Goal: Task Accomplishment & Management: Manage account settings

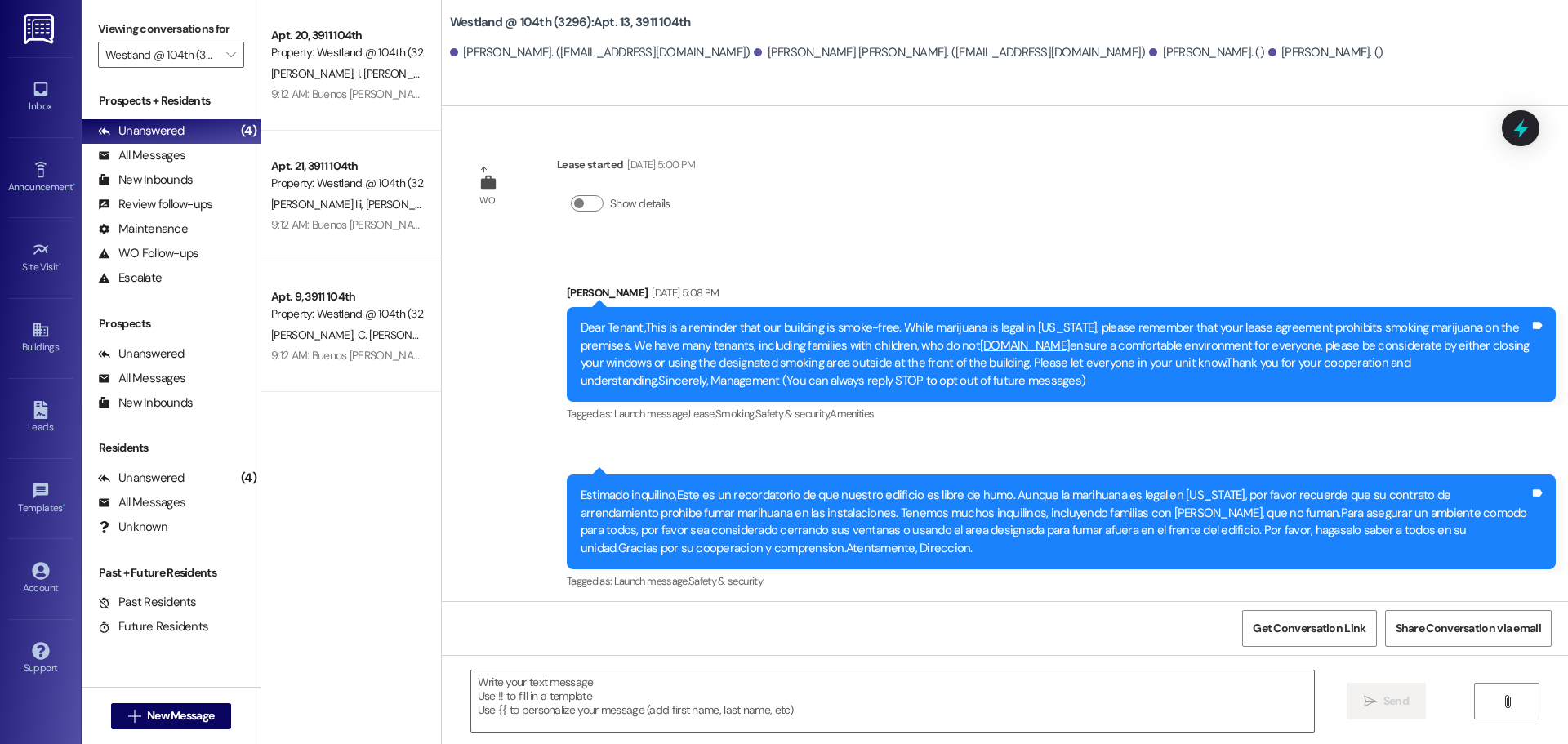
scroll to position [1161, 0]
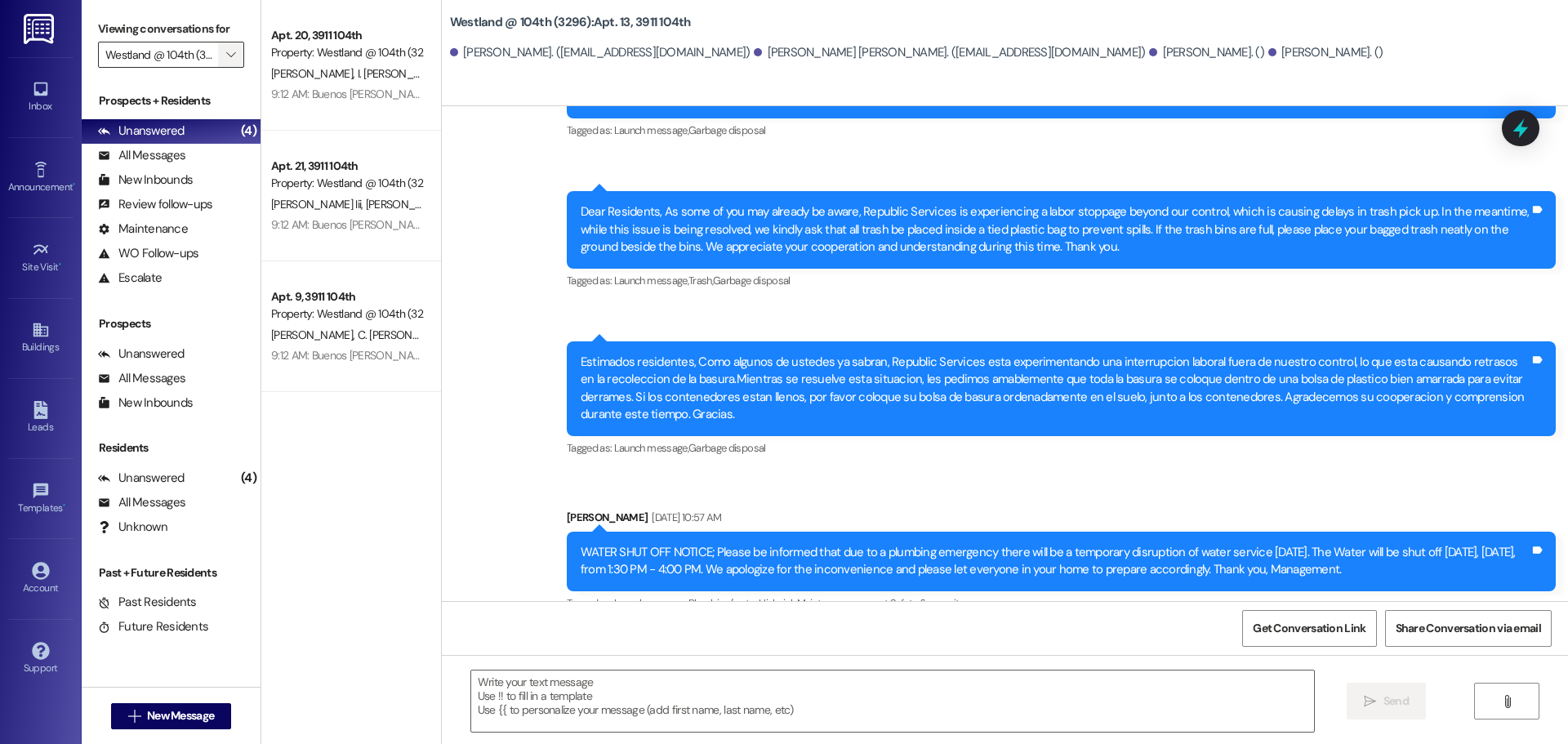
click at [226, 48] on icon "" at bounding box center [231, 54] width 9 height 13
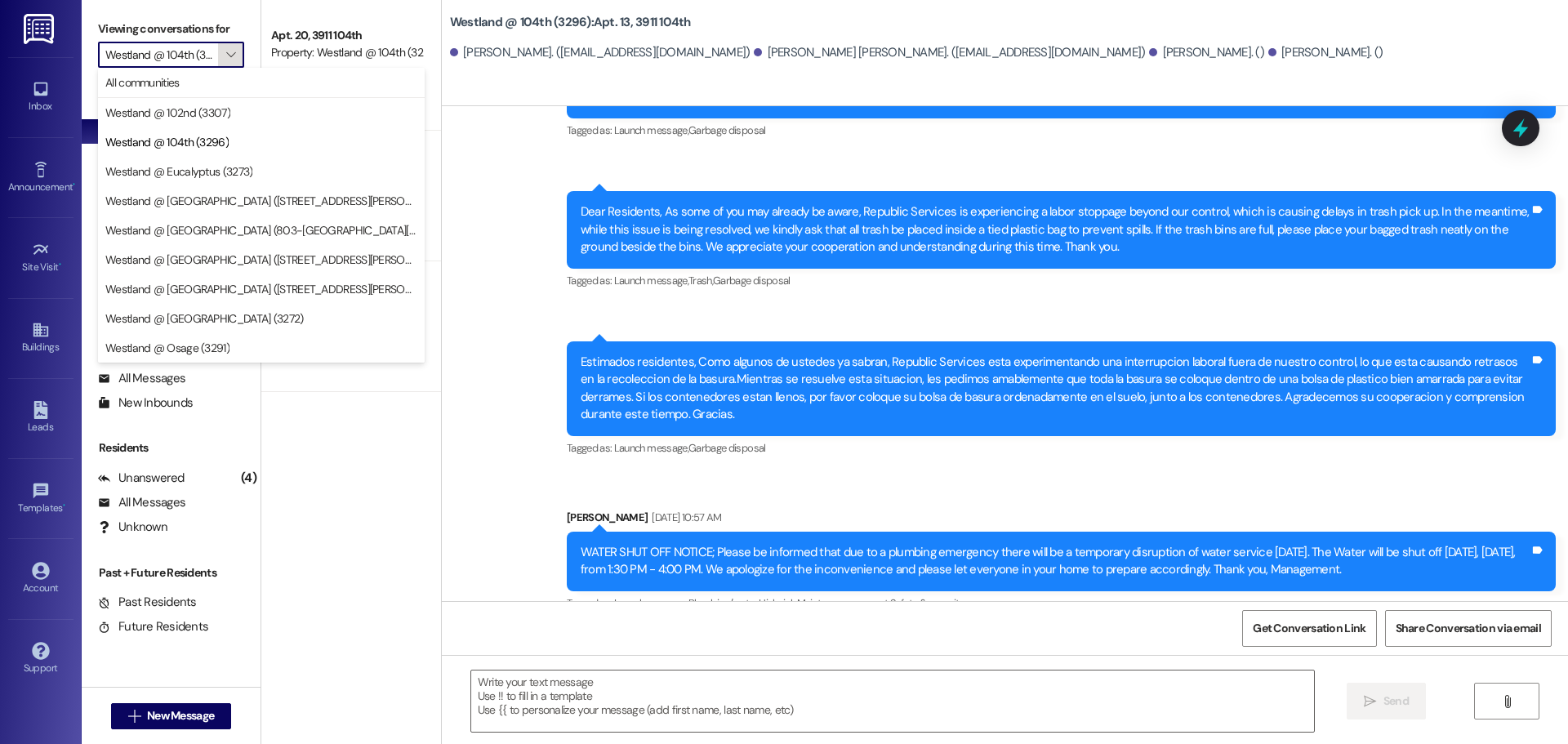
scroll to position [0, 10]
click at [271, 200] on span "Westland @ [GEOGRAPHIC_DATA] ([STREET_ADDRESS][PERSON_NAME]) (3377)" at bounding box center [261, 200] width 312 height 16
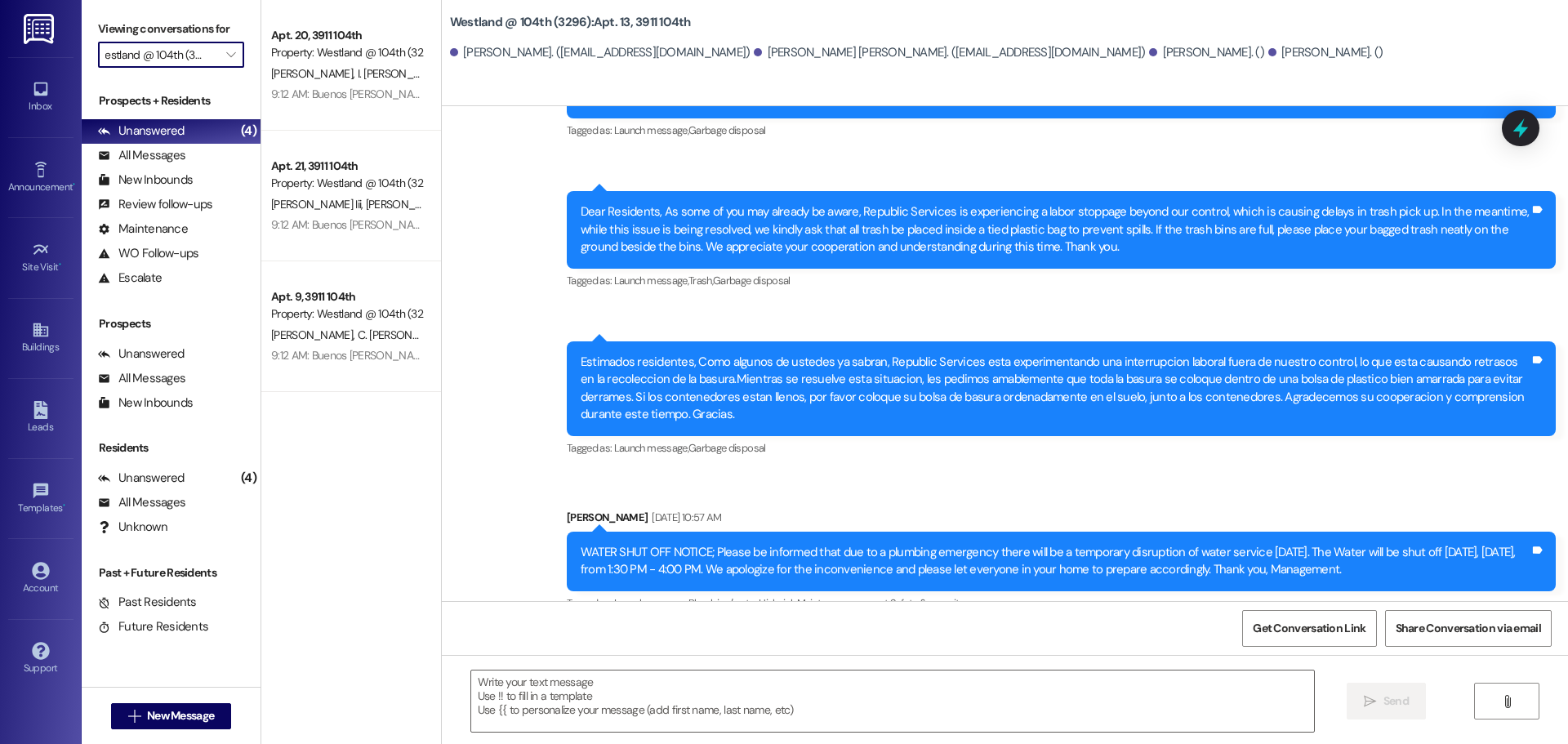
type input "Westland @ [GEOGRAPHIC_DATA] ([STREET_ADDRESS][PERSON_NAME]) (3377)"
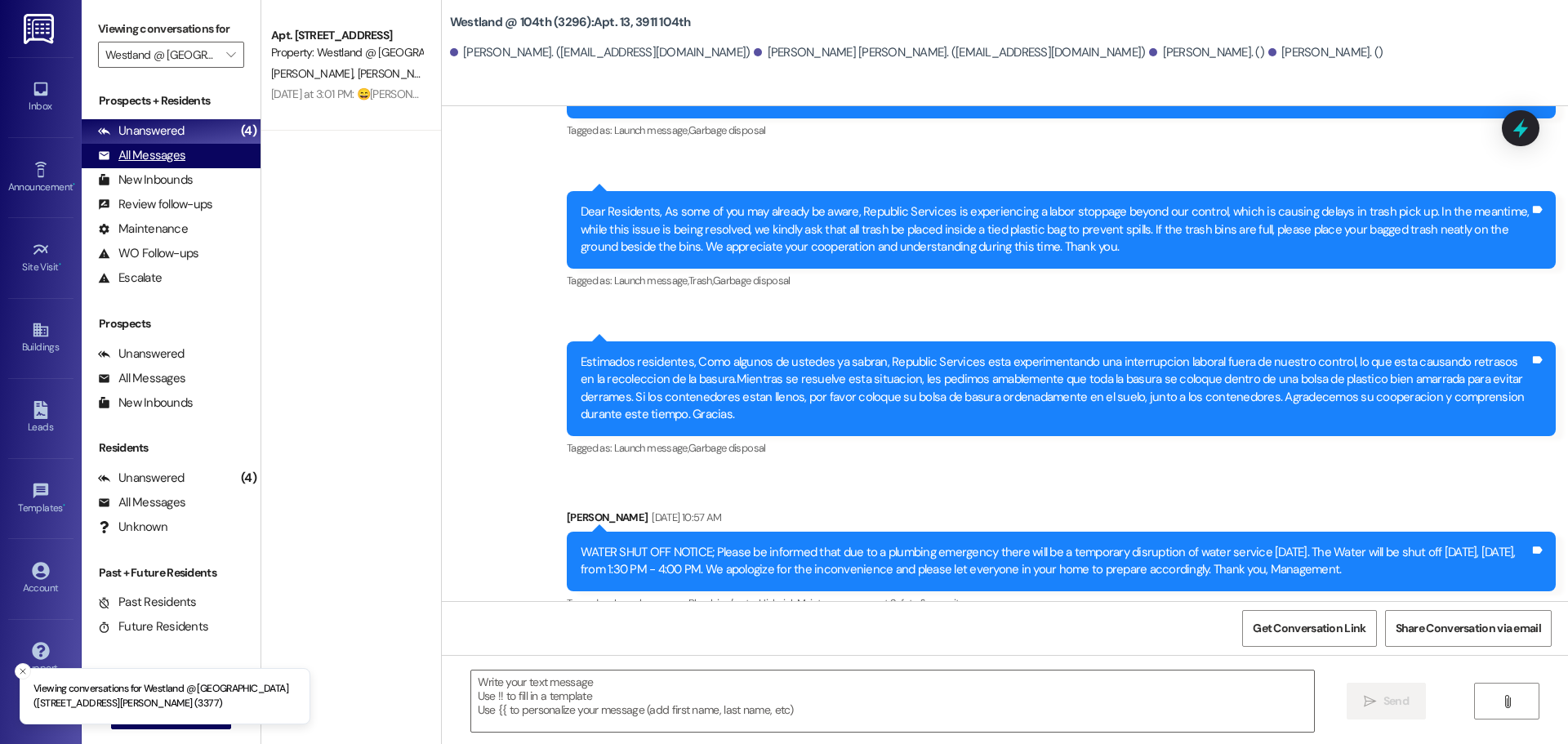
click at [173, 155] on div "All Messages" at bounding box center [142, 156] width 88 height 17
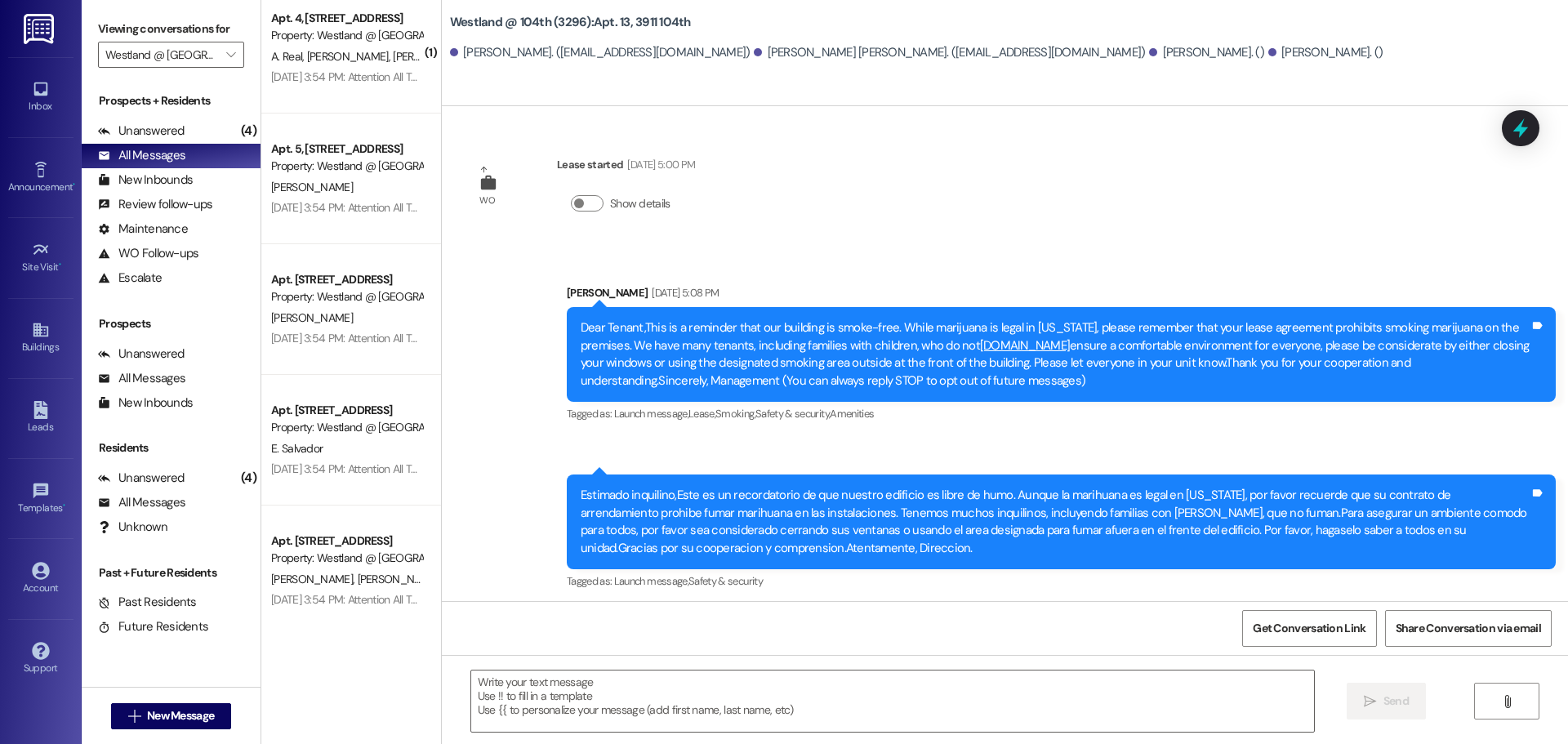
scroll to position [424, 0]
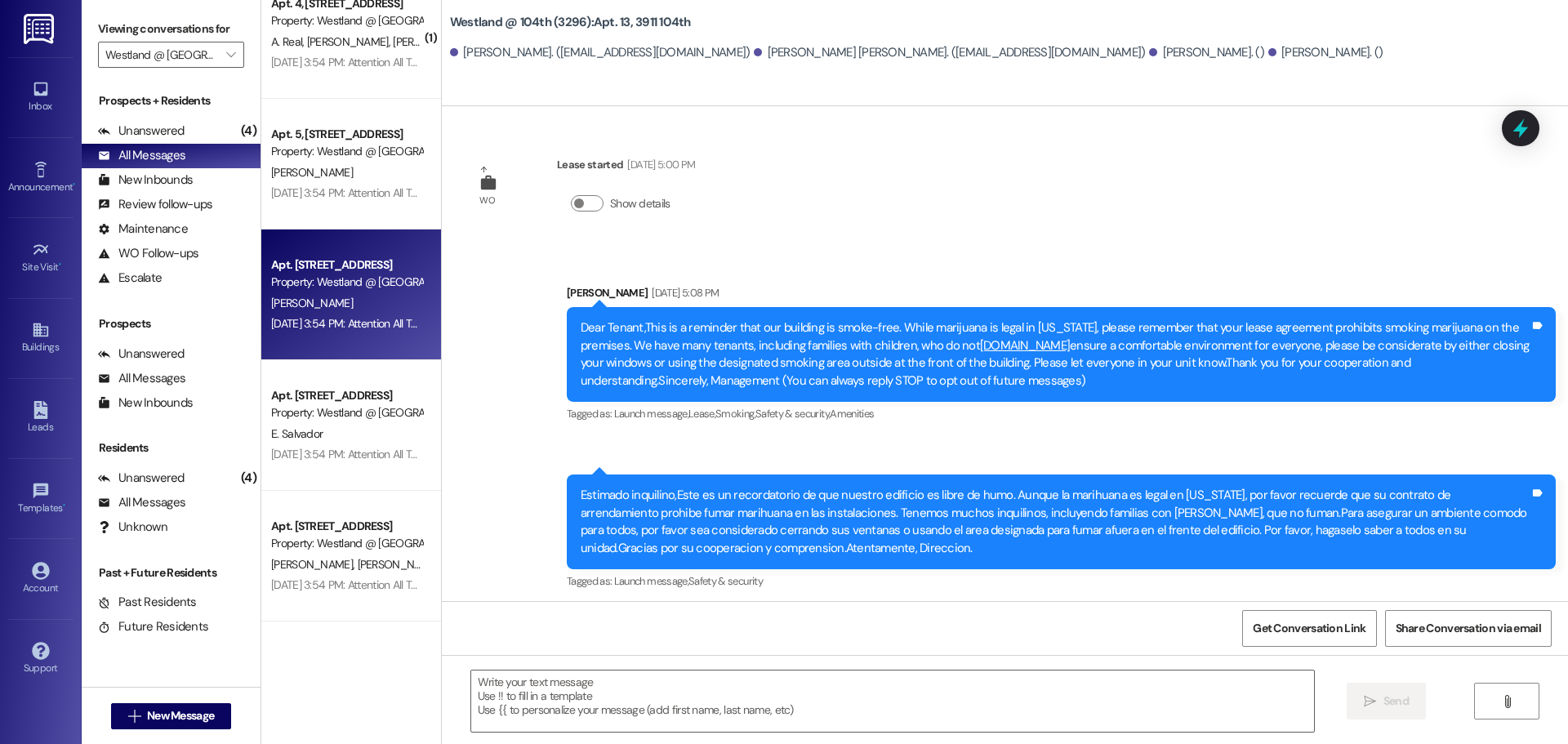
click at [345, 293] on div "[PERSON_NAME]" at bounding box center [346, 304] width 154 height 21
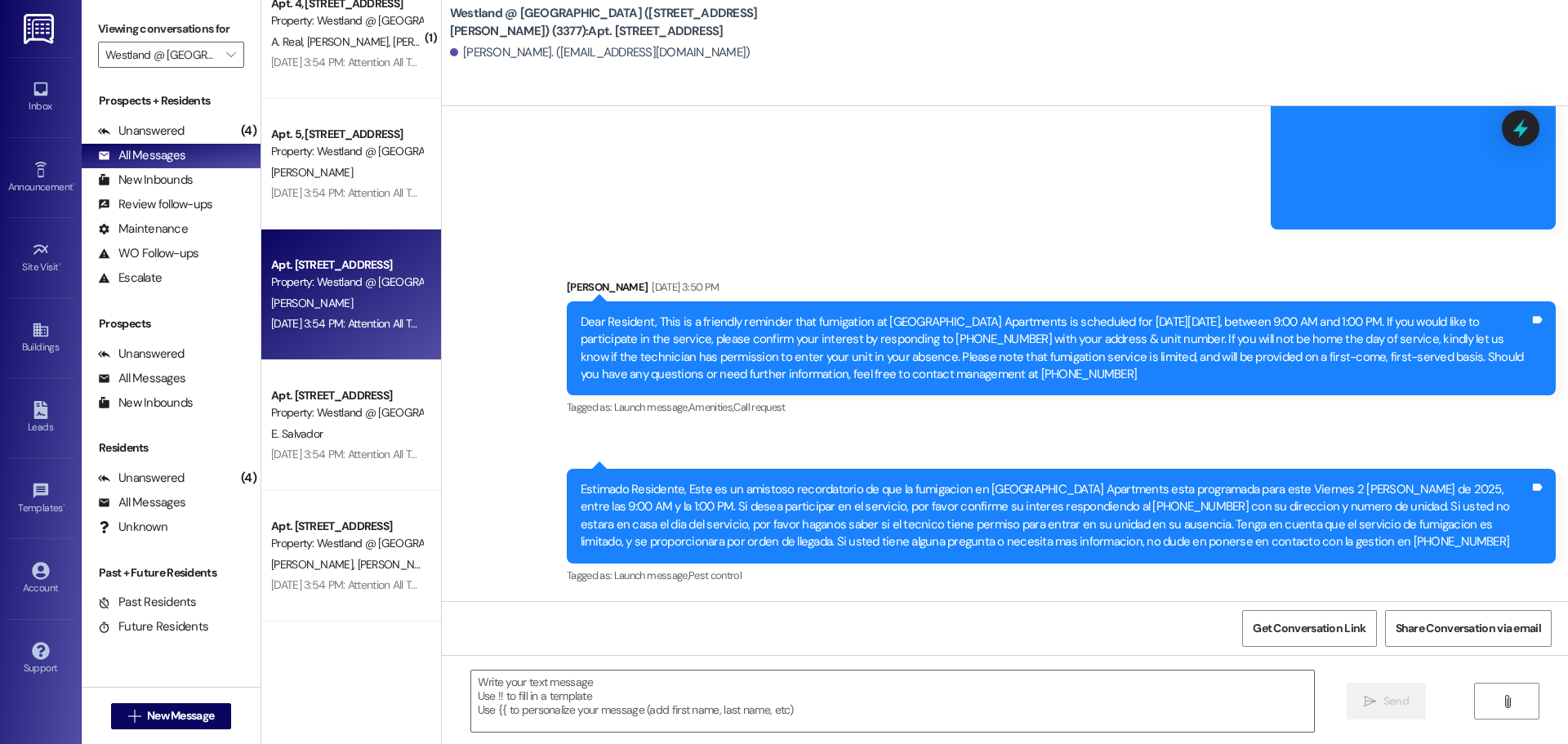
scroll to position [14391, 0]
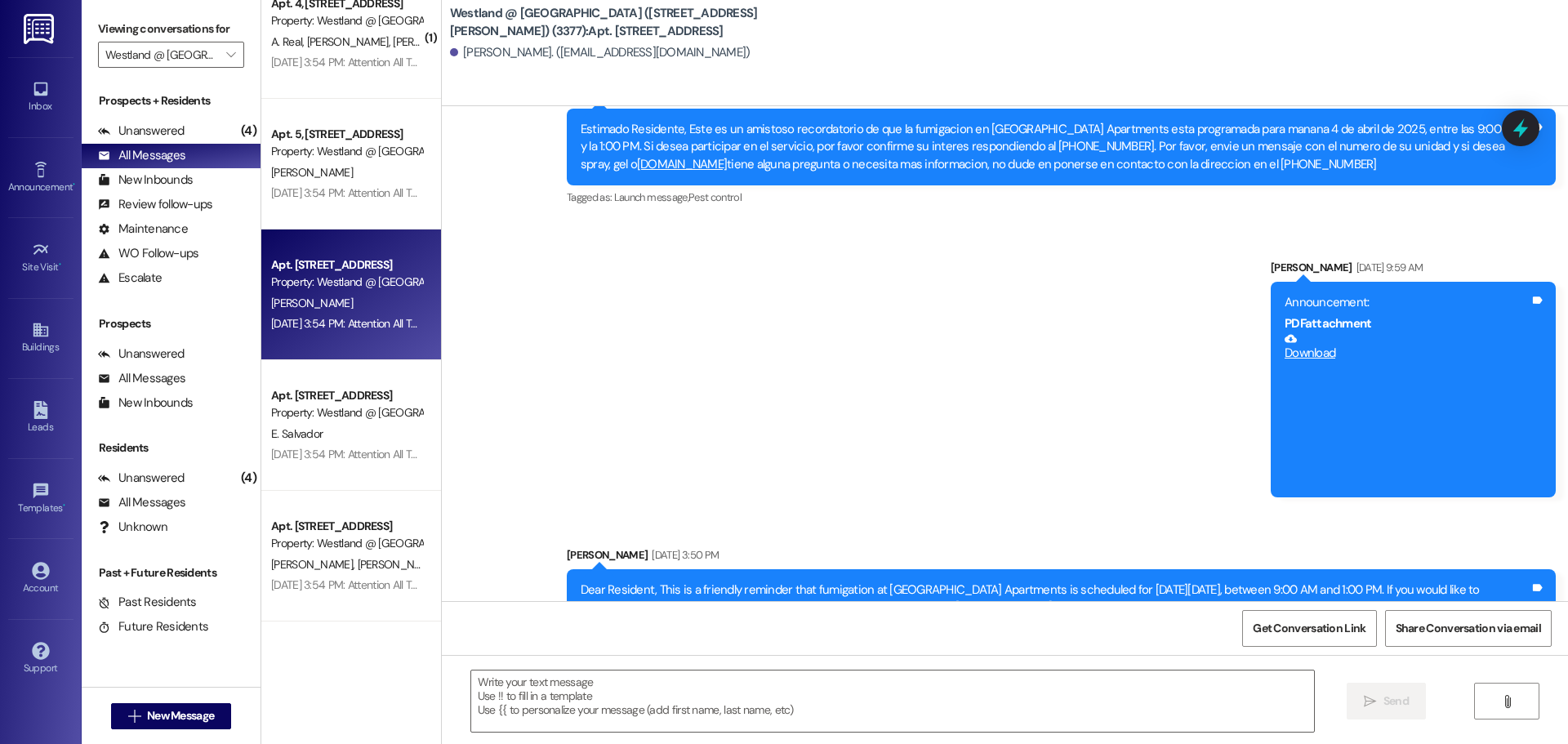
click at [1292, 358] on link "Download" at bounding box center [1406, 346] width 245 height 28
click at [1330, 134] on div "Estimado Residente, Este es un amistoso recordatorio de que la fumigacion en [G…" at bounding box center [1055, 146] width 949 height 52
click at [1298, 351] on link "Download" at bounding box center [1406, 346] width 245 height 28
